Goal: Task Accomplishment & Management: Complete application form

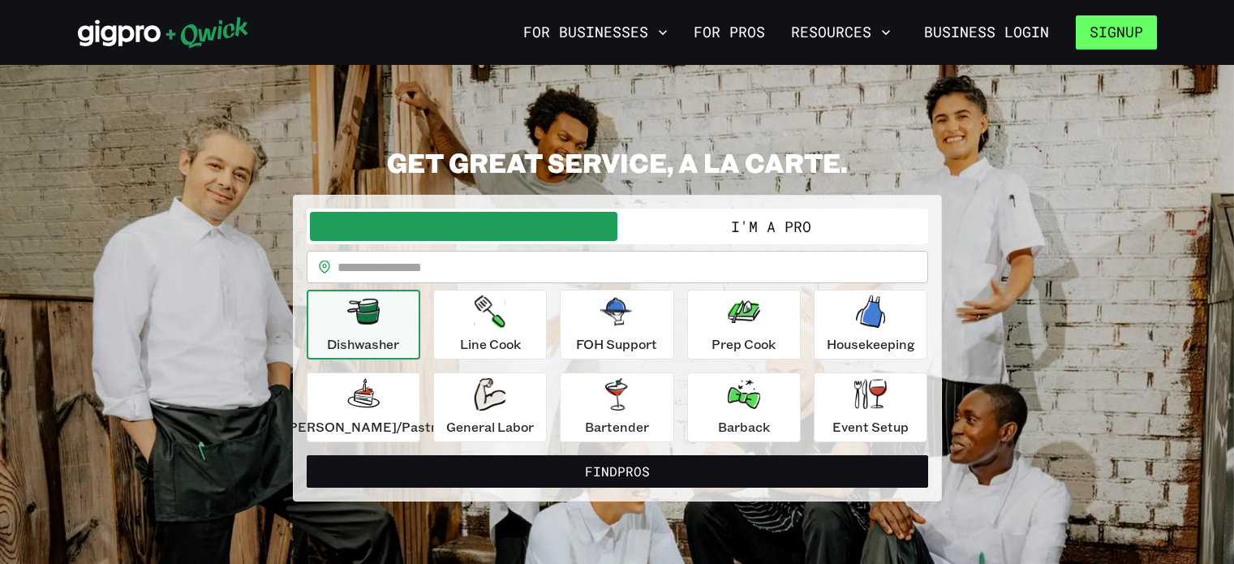
click at [1116, 29] on button "Signup" at bounding box center [1116, 32] width 81 height 34
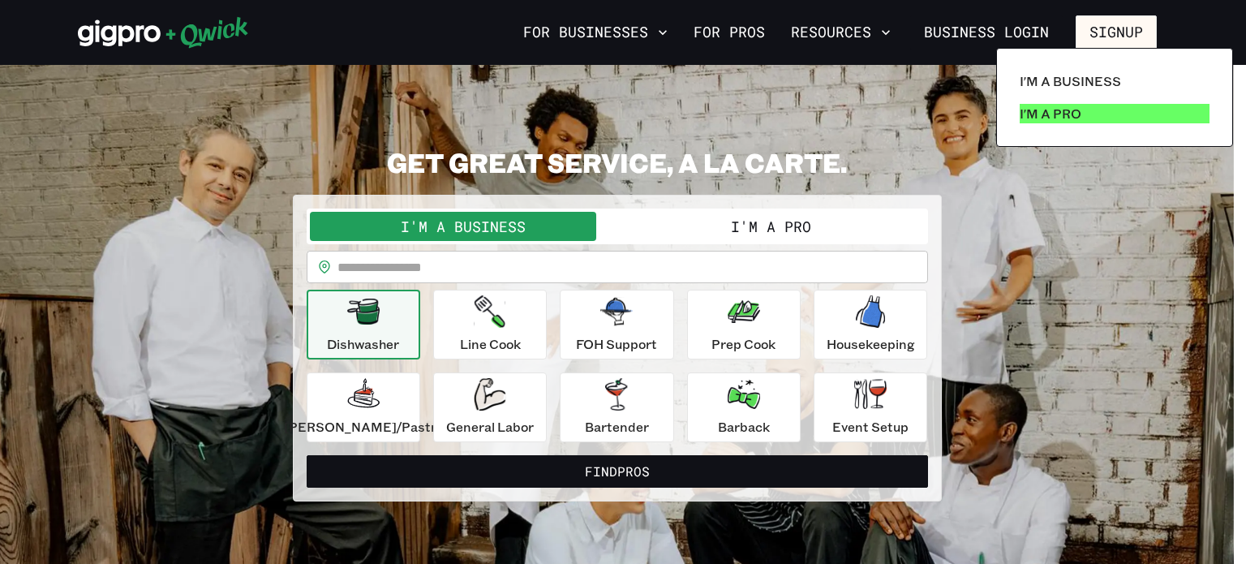
click at [1036, 110] on p "I'm a Pro" at bounding box center [1051, 113] width 62 height 19
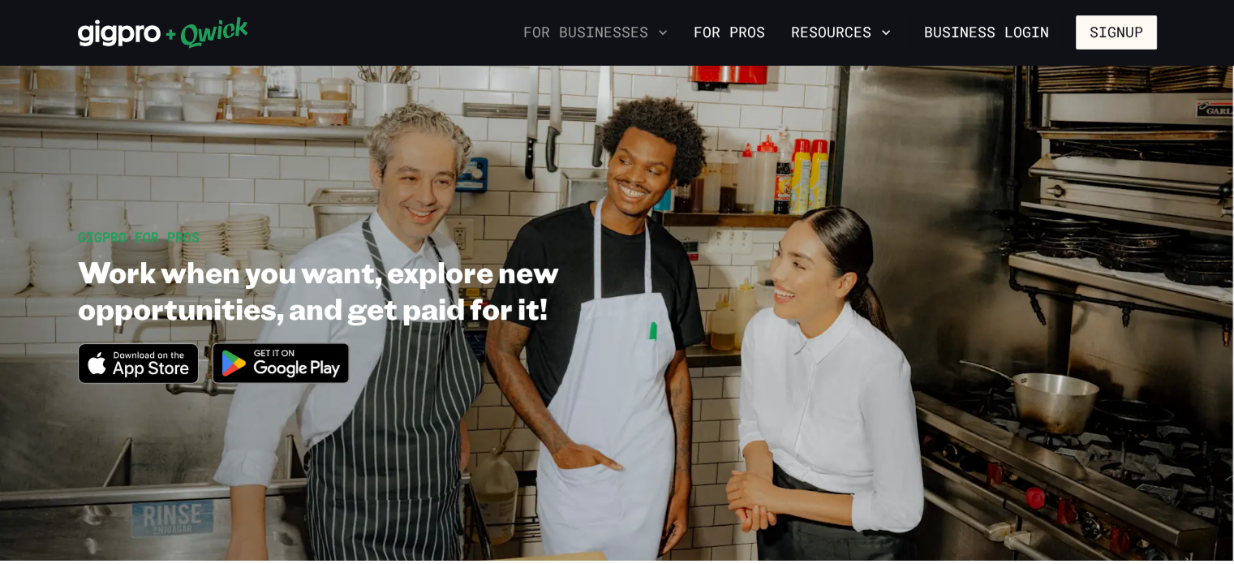
click at [671, 35] on icon "button" at bounding box center [663, 32] width 16 height 16
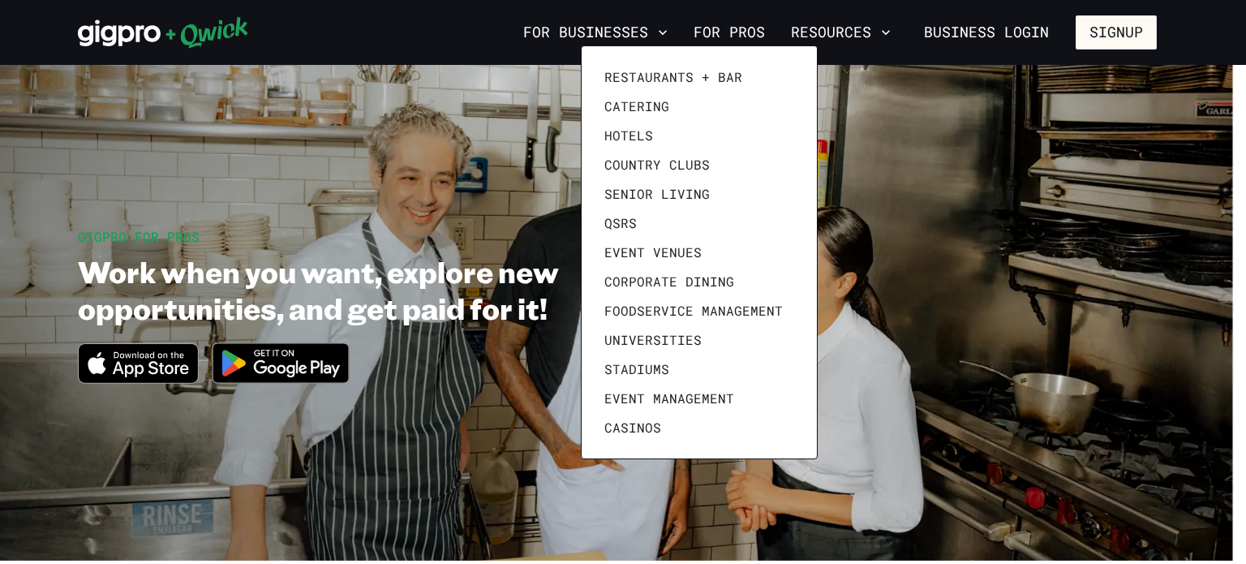
click at [910, 36] on div at bounding box center [623, 282] width 1246 height 564
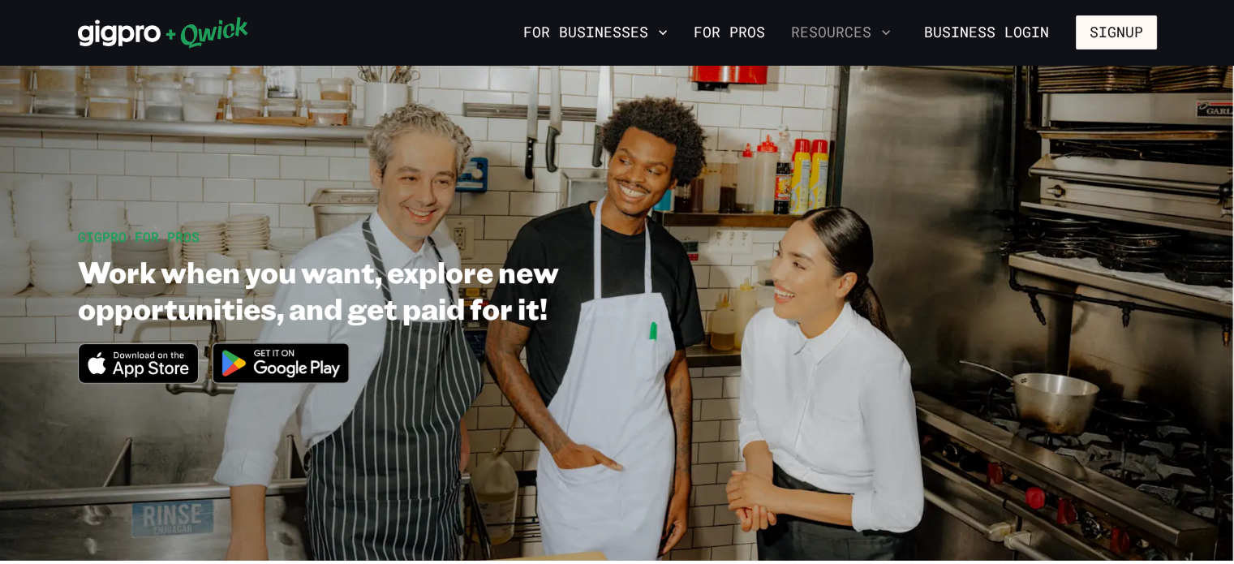
click at [894, 29] on icon "button" at bounding box center [886, 32] width 16 height 16
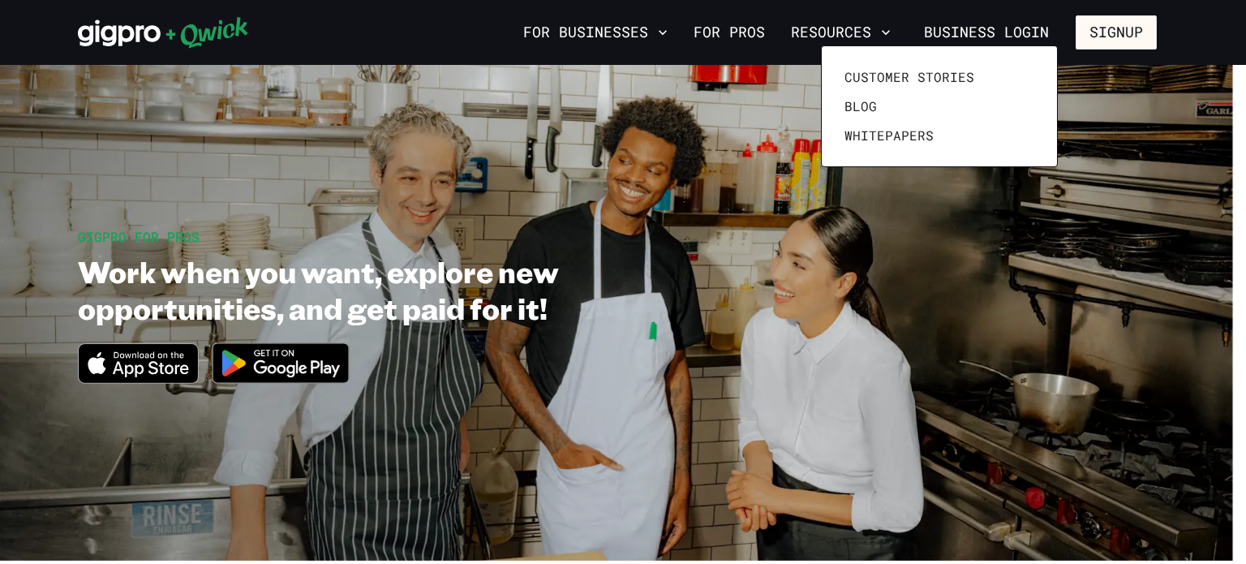
click at [1038, 36] on div at bounding box center [623, 282] width 1246 height 564
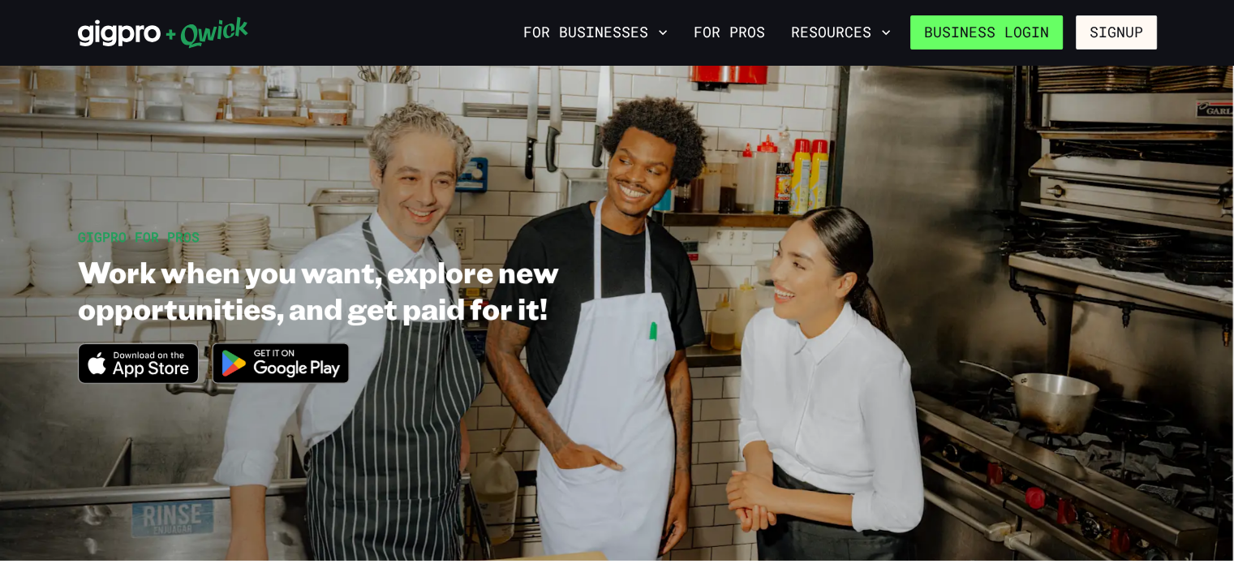
click at [963, 26] on link "Business Login" at bounding box center [986, 32] width 153 height 34
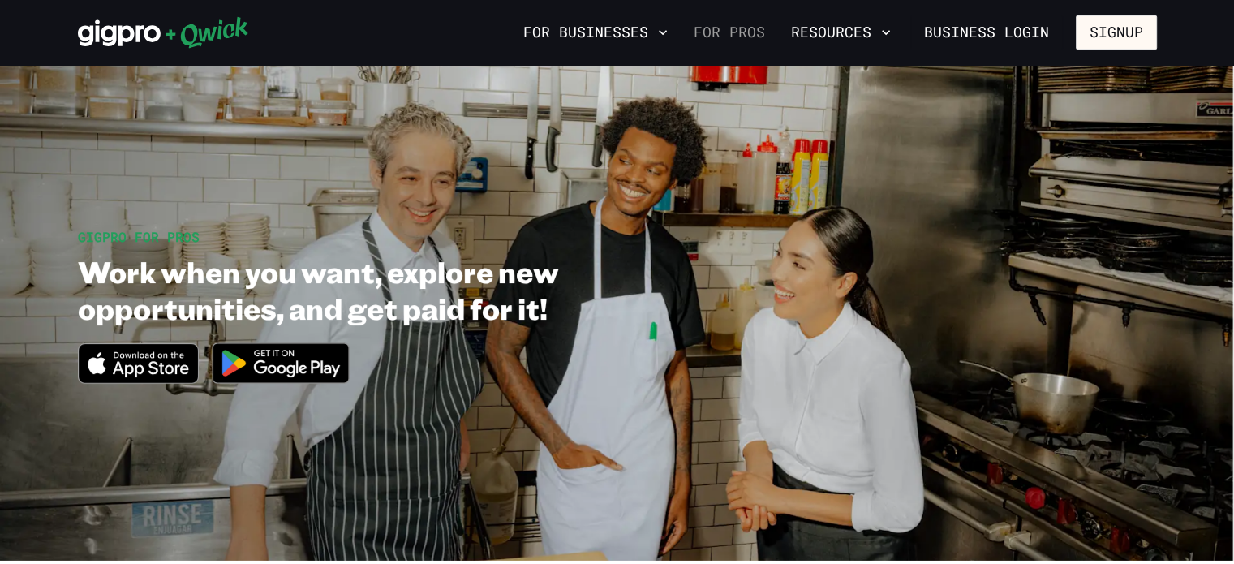
click at [766, 33] on link "For Pros" at bounding box center [729, 33] width 84 height 28
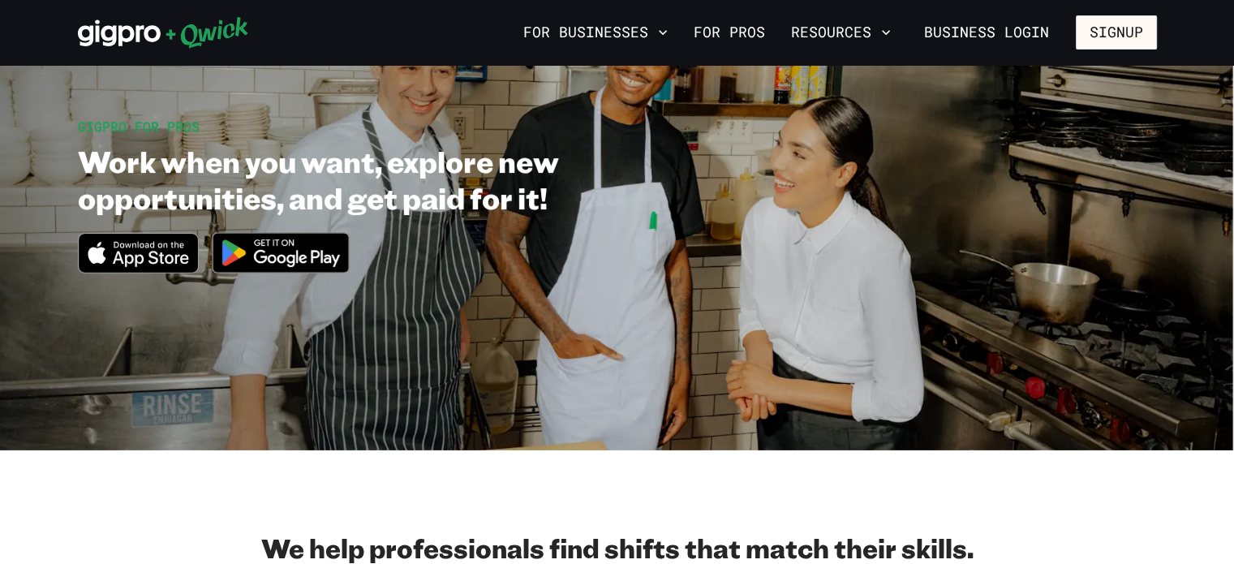
scroll to position [100, 0]
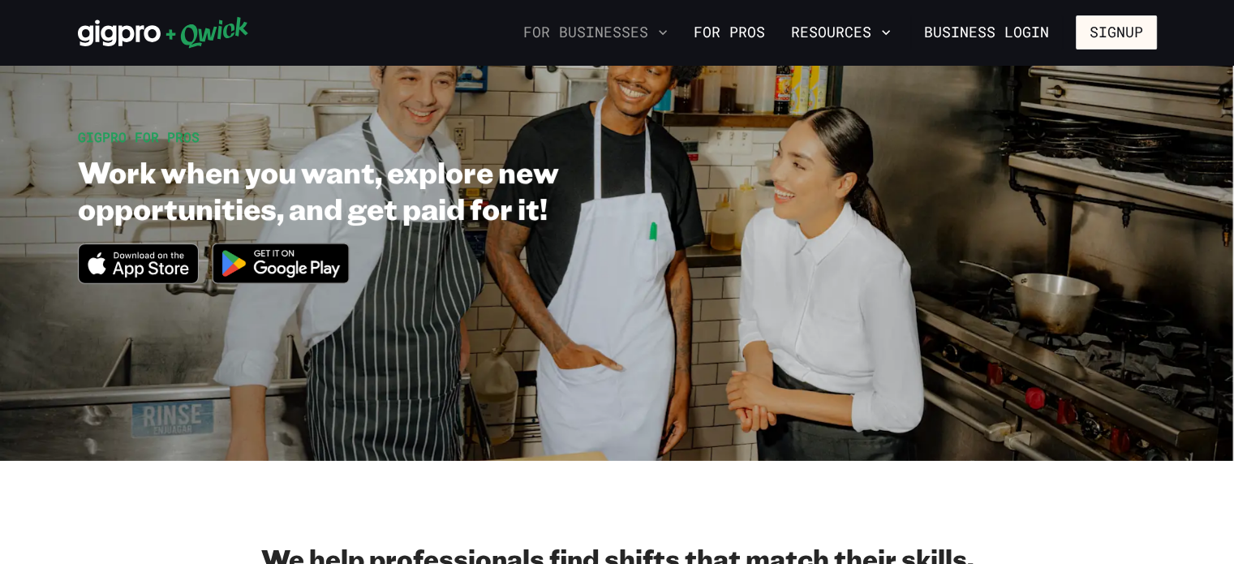
click at [671, 29] on icon "button" at bounding box center [663, 32] width 16 height 16
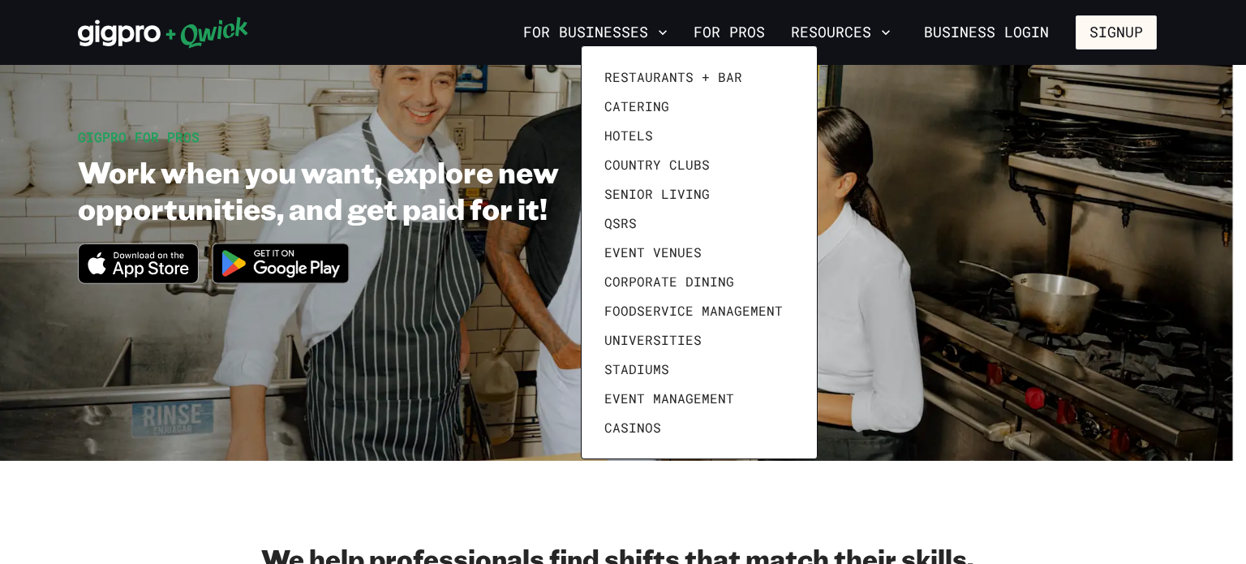
click at [761, 27] on div at bounding box center [623, 282] width 1246 height 564
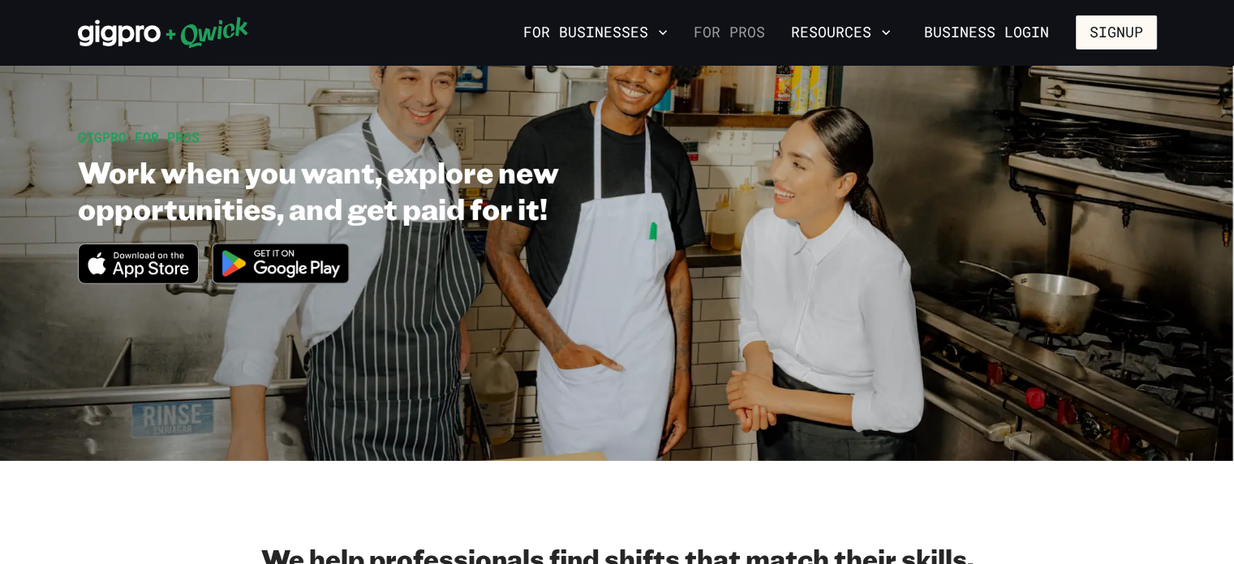
click at [771, 37] on link "For Pros" at bounding box center [729, 33] width 84 height 28
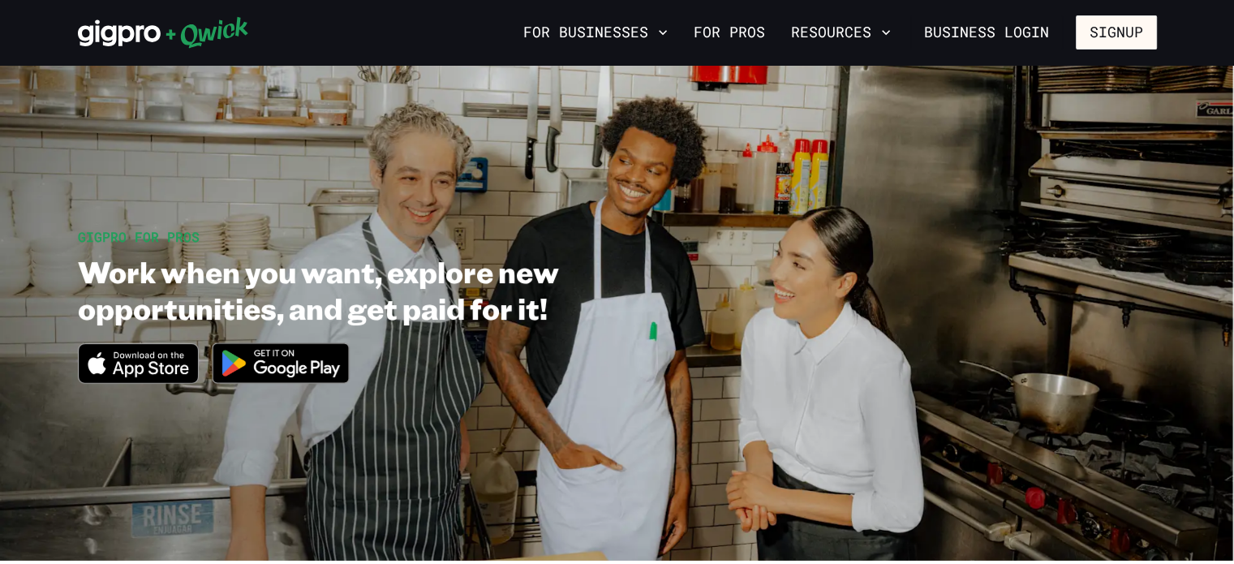
click at [250, 351] on img at bounding box center [280, 363] width 157 height 61
